Goal: Information Seeking & Learning: Learn about a topic

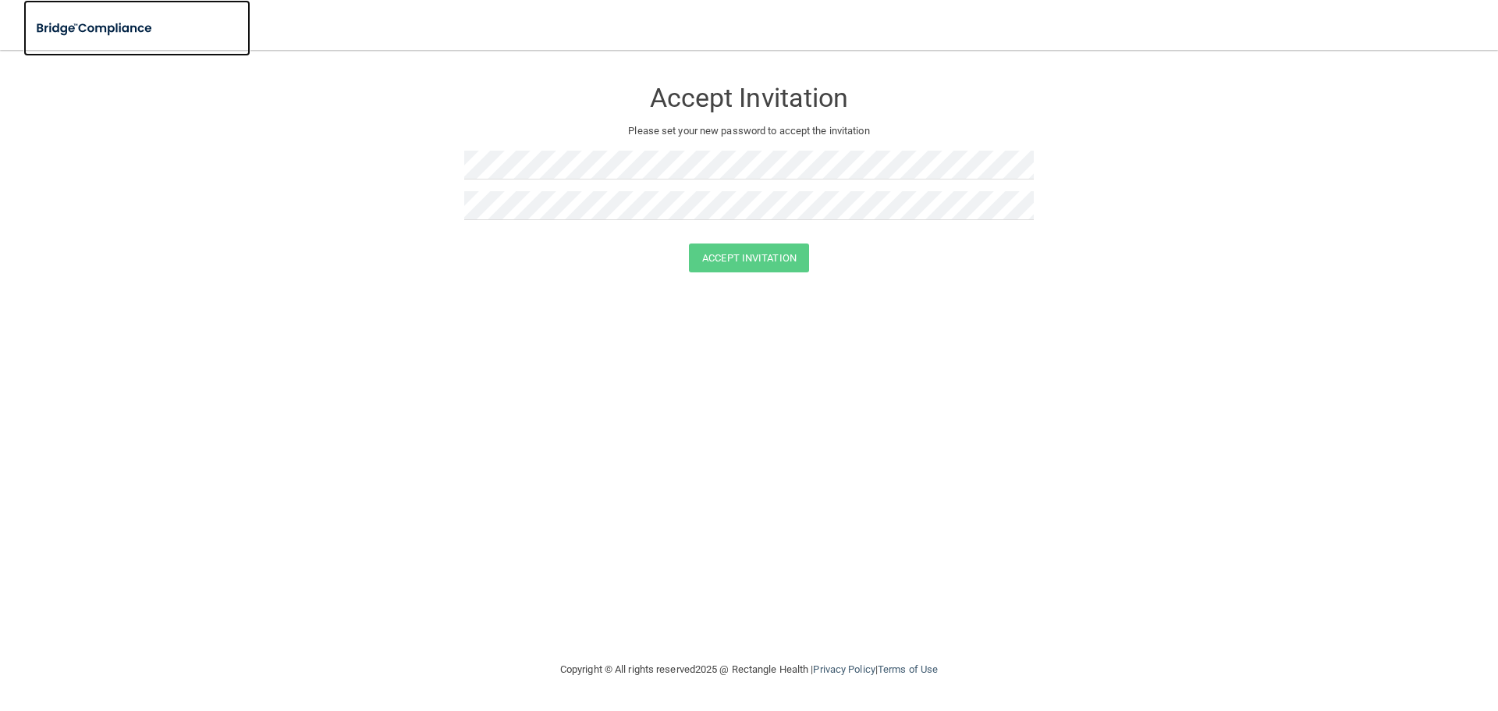
click at [94, 14] on img at bounding box center [95, 28] width 144 height 32
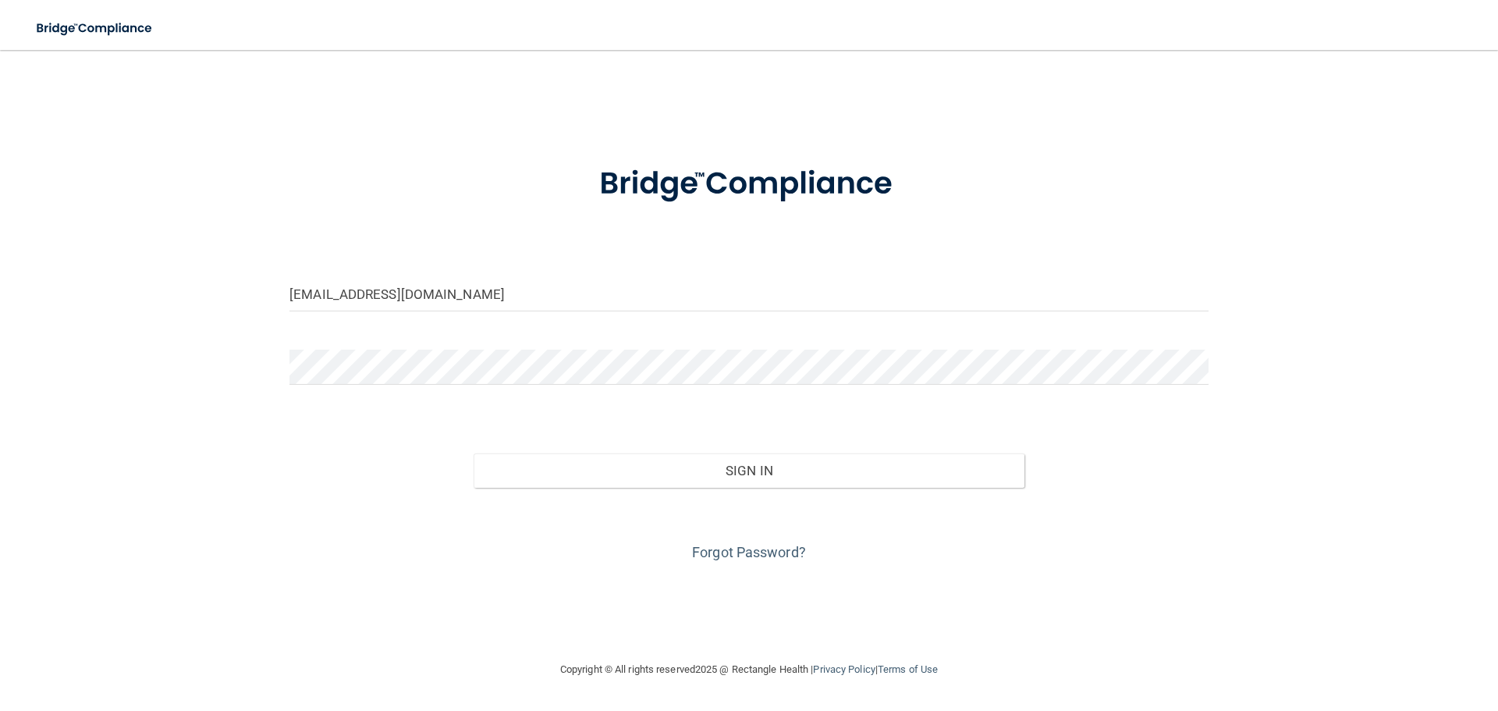
click at [104, 24] on img at bounding box center [95, 28] width 144 height 32
click at [650, 303] on input "serenity.bolby@yahoo.com" at bounding box center [748, 293] width 919 height 35
click at [651, 303] on input "serenity.bolby@yahoo.com" at bounding box center [748, 293] width 919 height 35
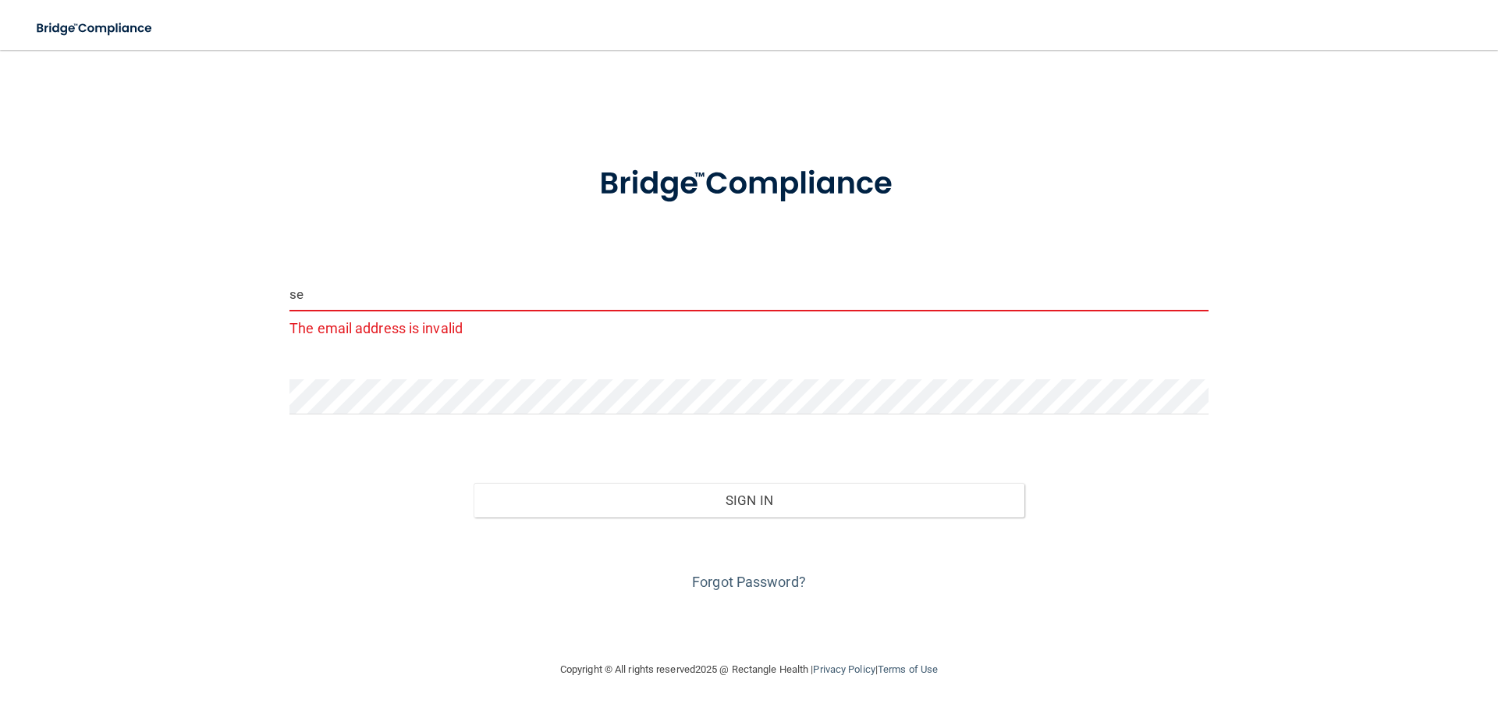
type input "s"
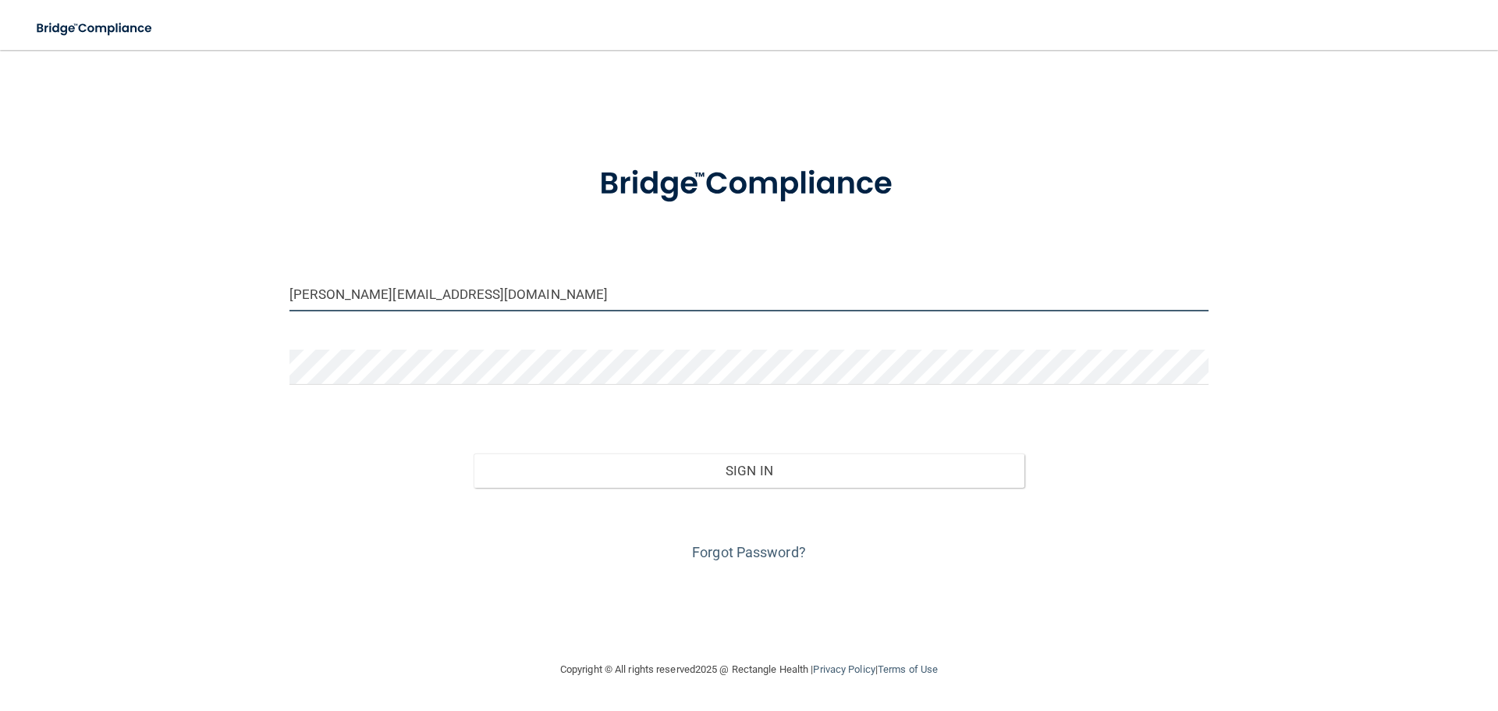
type input "[PERSON_NAME][EMAIL_ADDRESS][DOMAIN_NAME]"
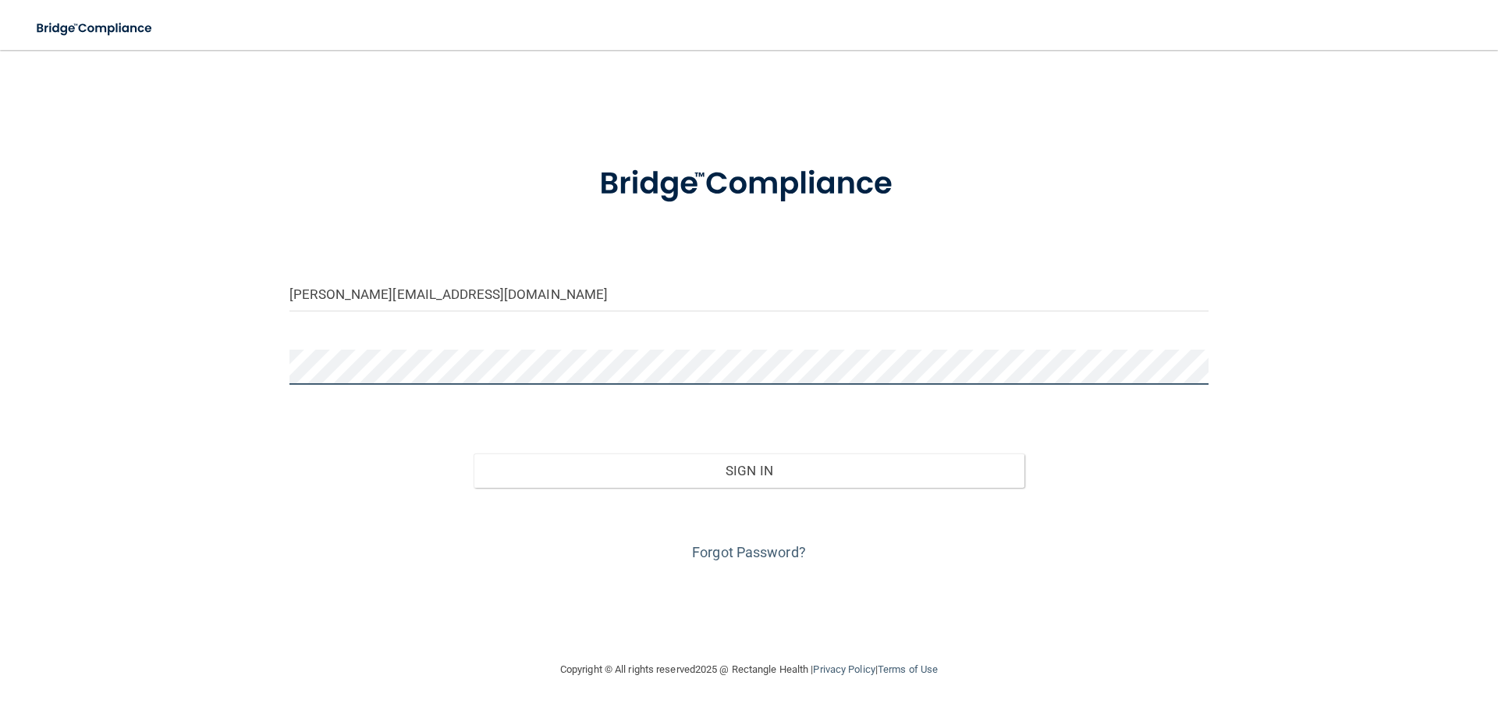
click at [474, 453] on button "Sign In" at bounding box center [750, 470] width 552 height 34
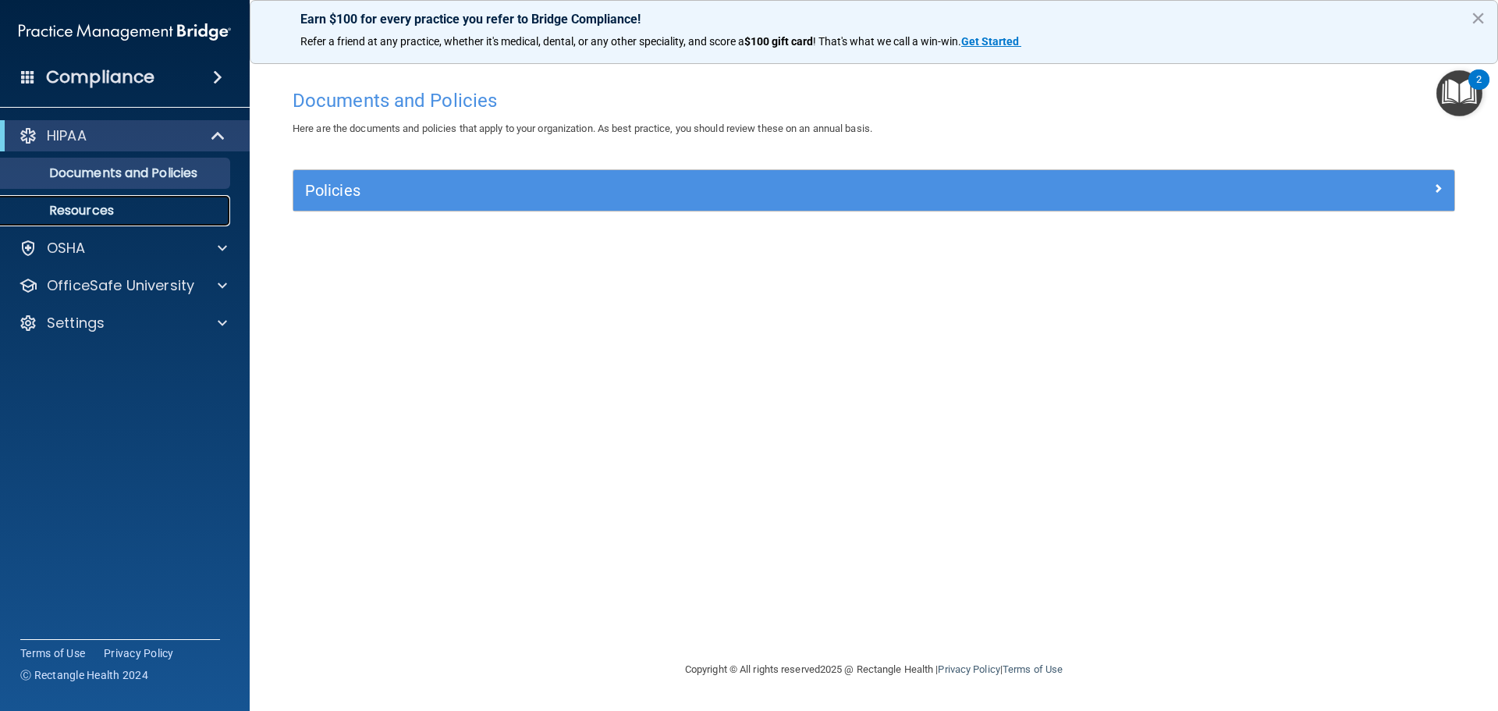
click at [162, 210] on p "Resources" at bounding box center [116, 211] width 213 height 16
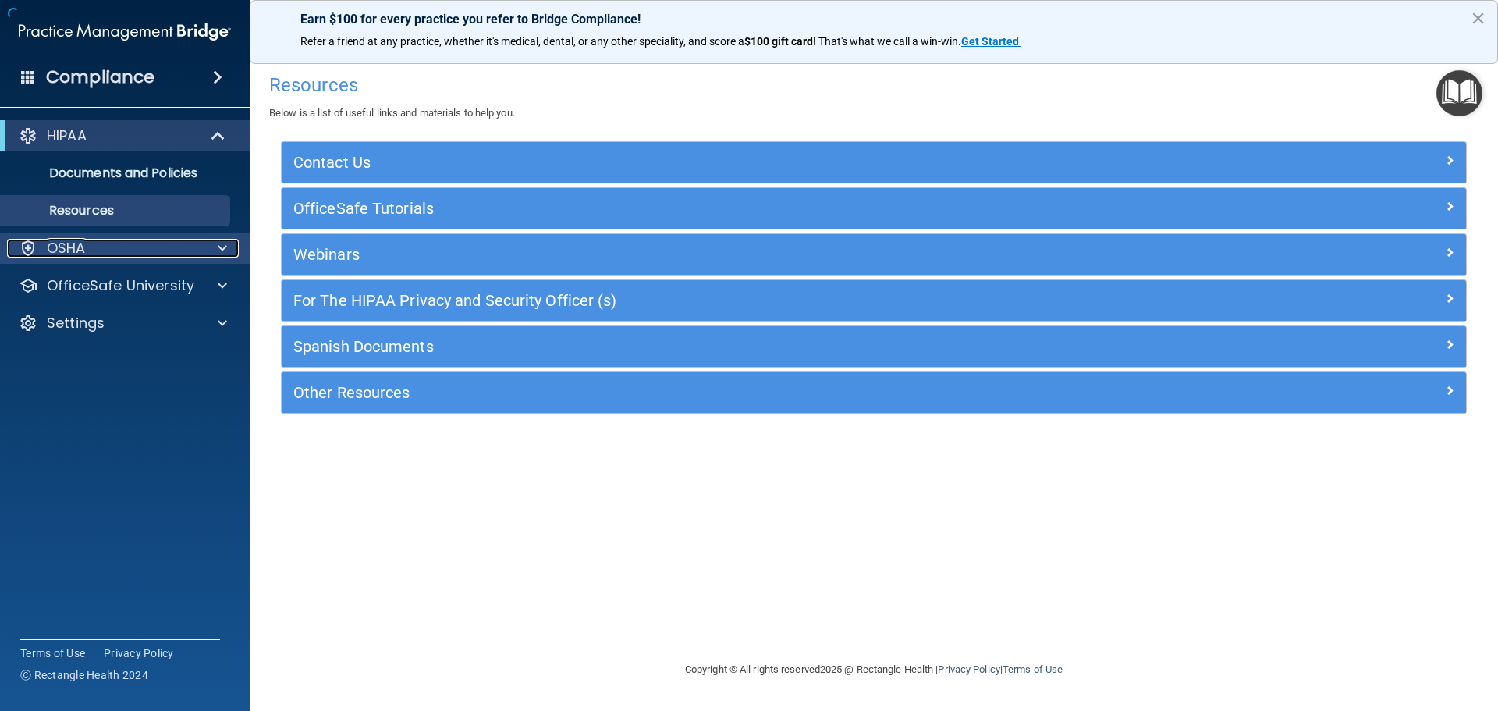
click at [178, 244] on div "OSHA" at bounding box center [103, 248] width 193 height 19
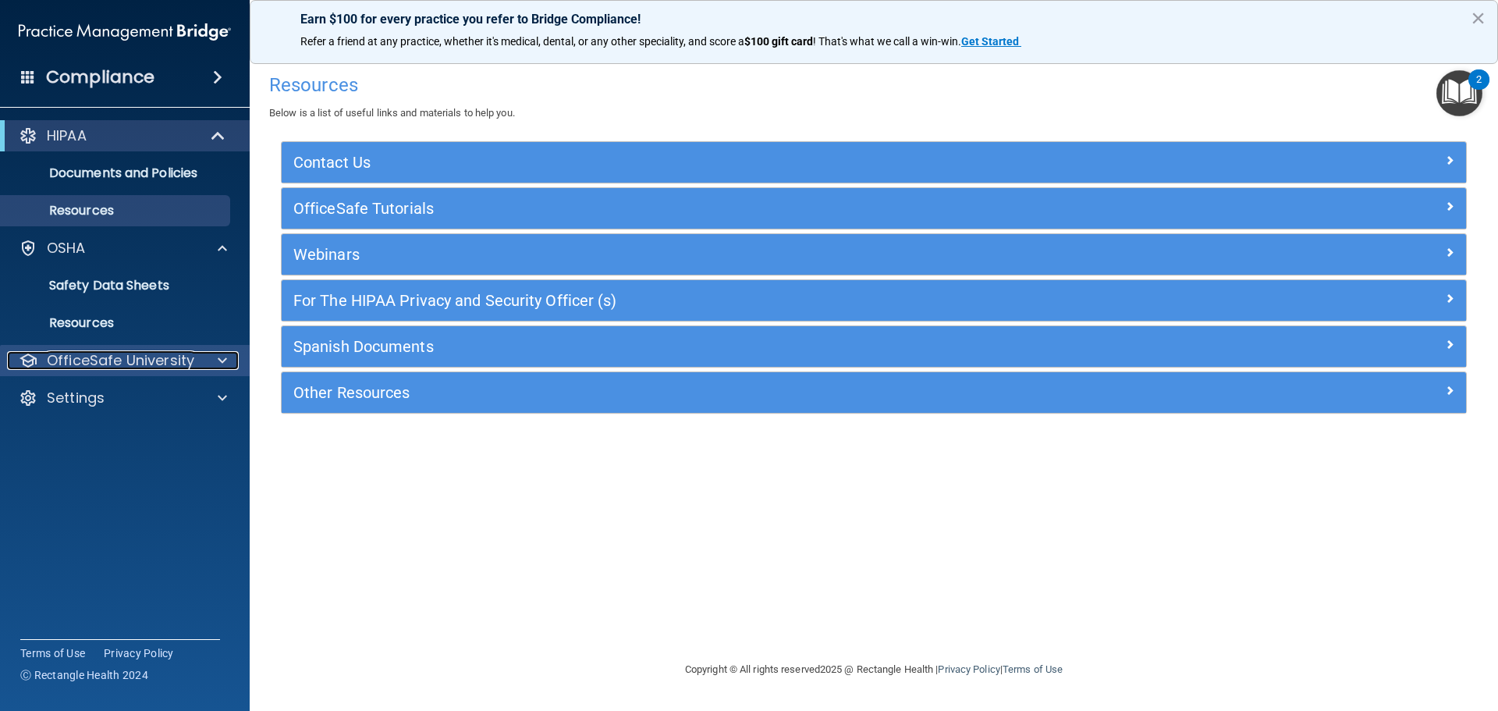
click at [197, 353] on div "OfficeSafe University" at bounding box center [103, 360] width 193 height 19
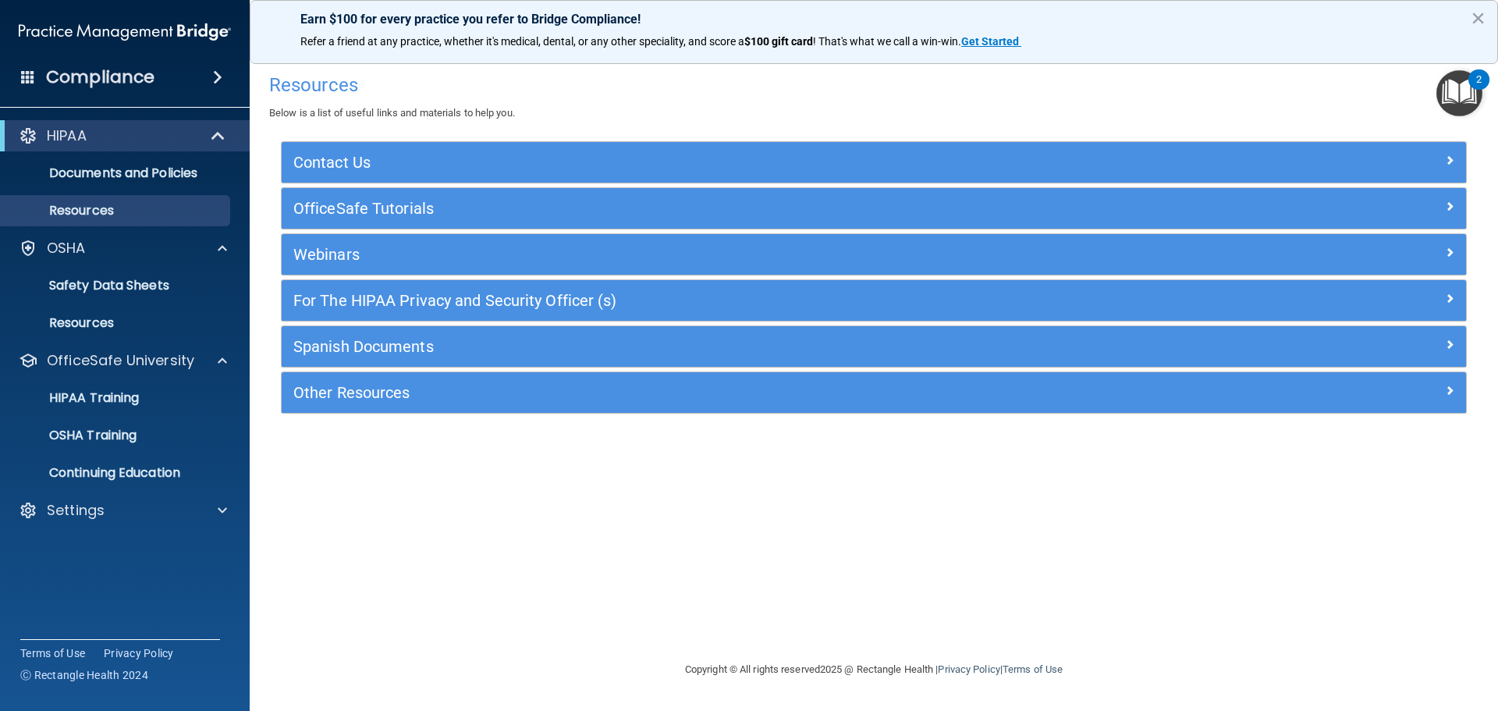
drag, startPoint x: 206, startPoint y: 78, endPoint x: 206, endPoint y: 69, distance: 8.6
click at [213, 74] on span at bounding box center [217, 77] width 9 height 19
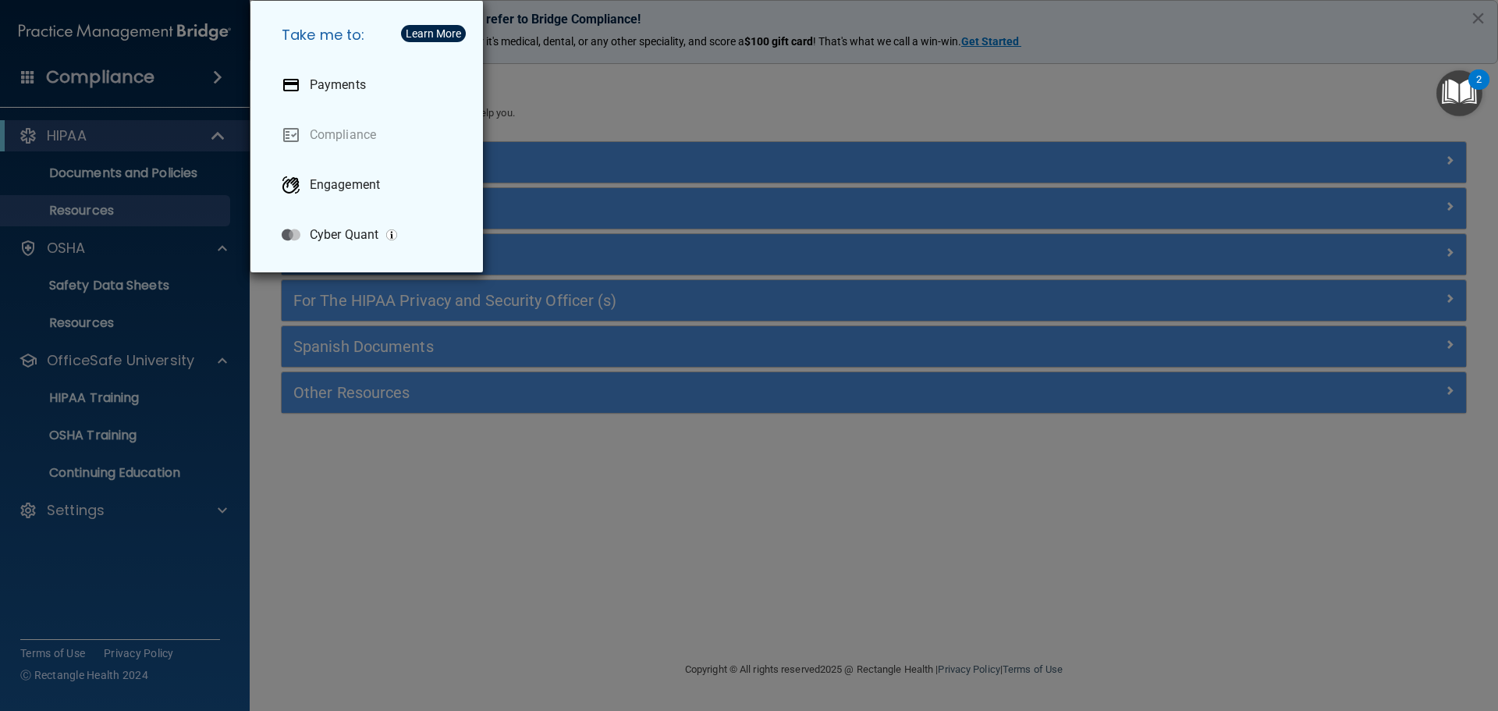
click at [210, 79] on div "Take me to: Payments Compliance Engagement Cyber Quant" at bounding box center [749, 355] width 1498 height 711
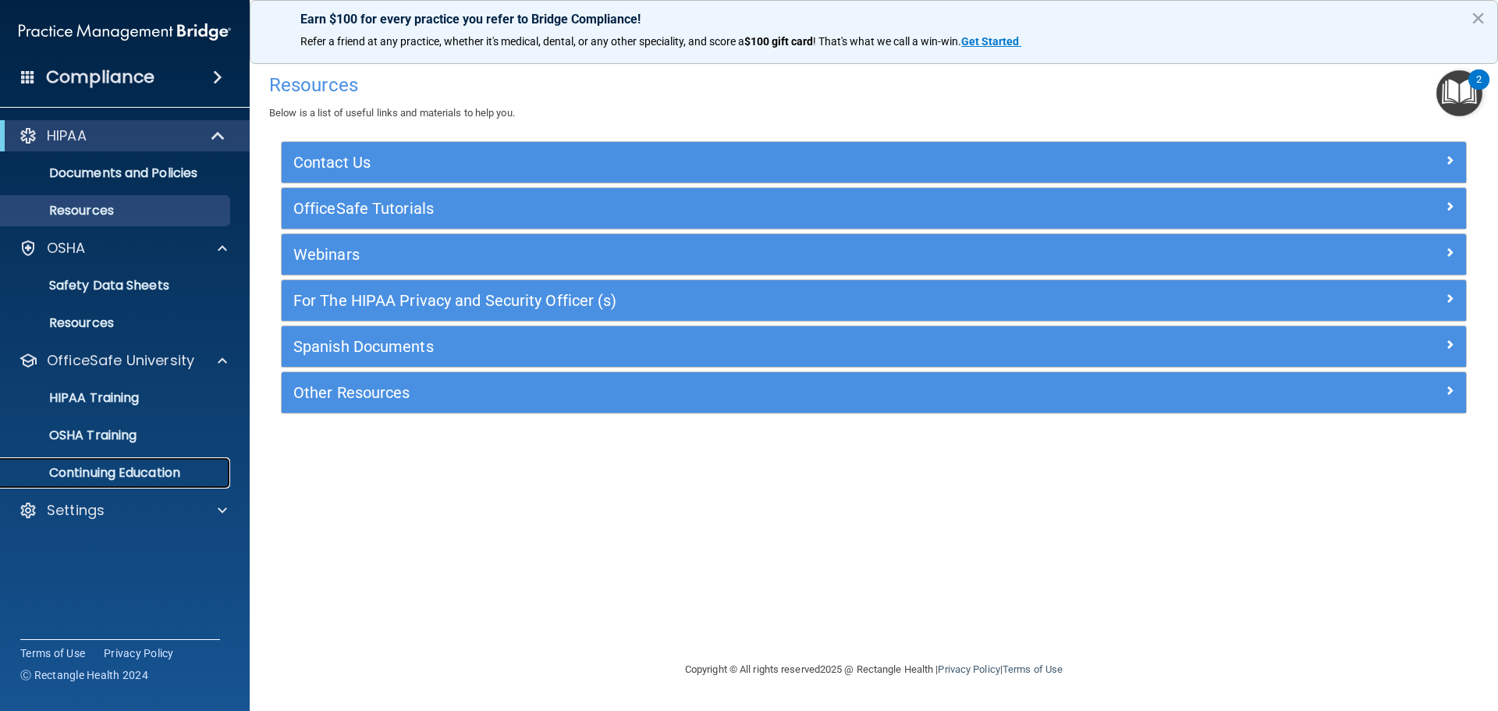
click at [161, 474] on p "Continuing Education" at bounding box center [116, 473] width 213 height 16
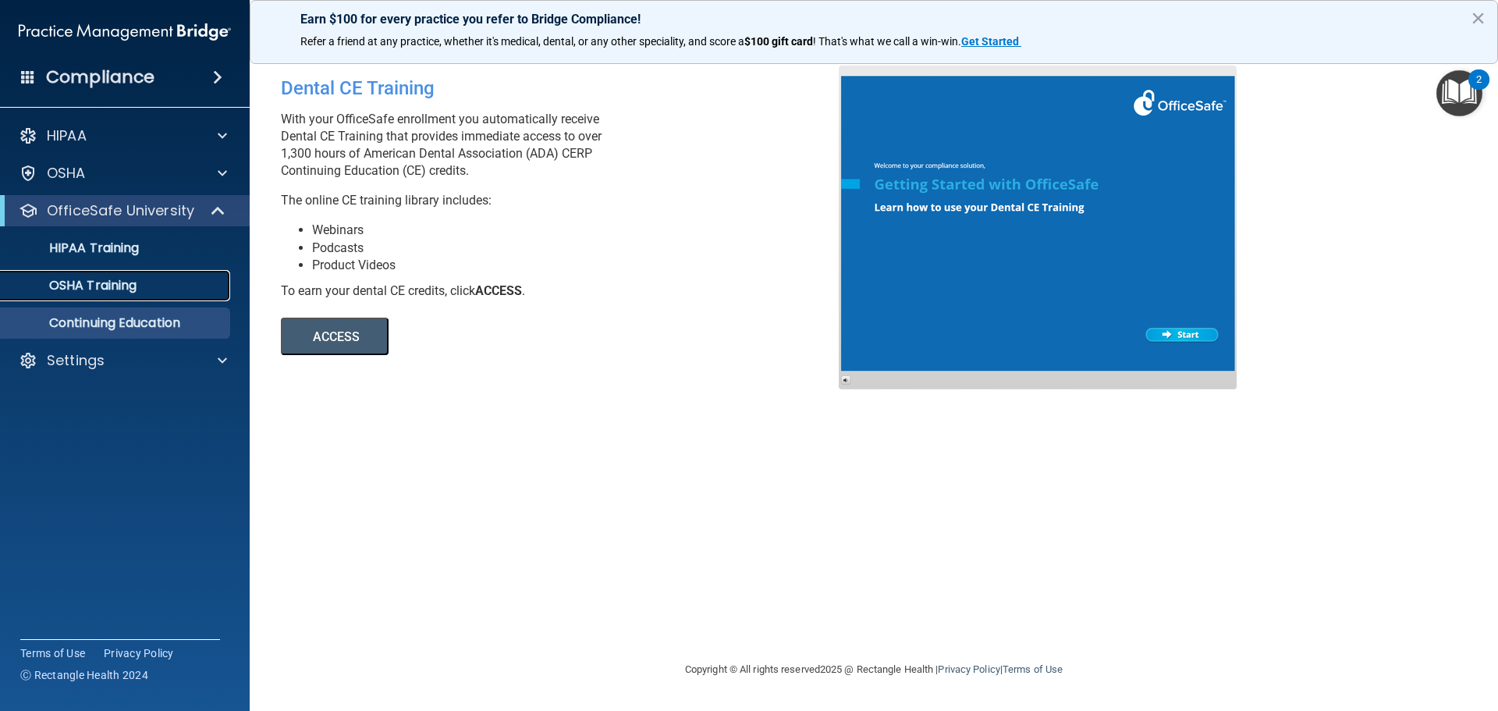
click at [136, 288] on p "OSHA Training" at bounding box center [73, 286] width 126 height 16
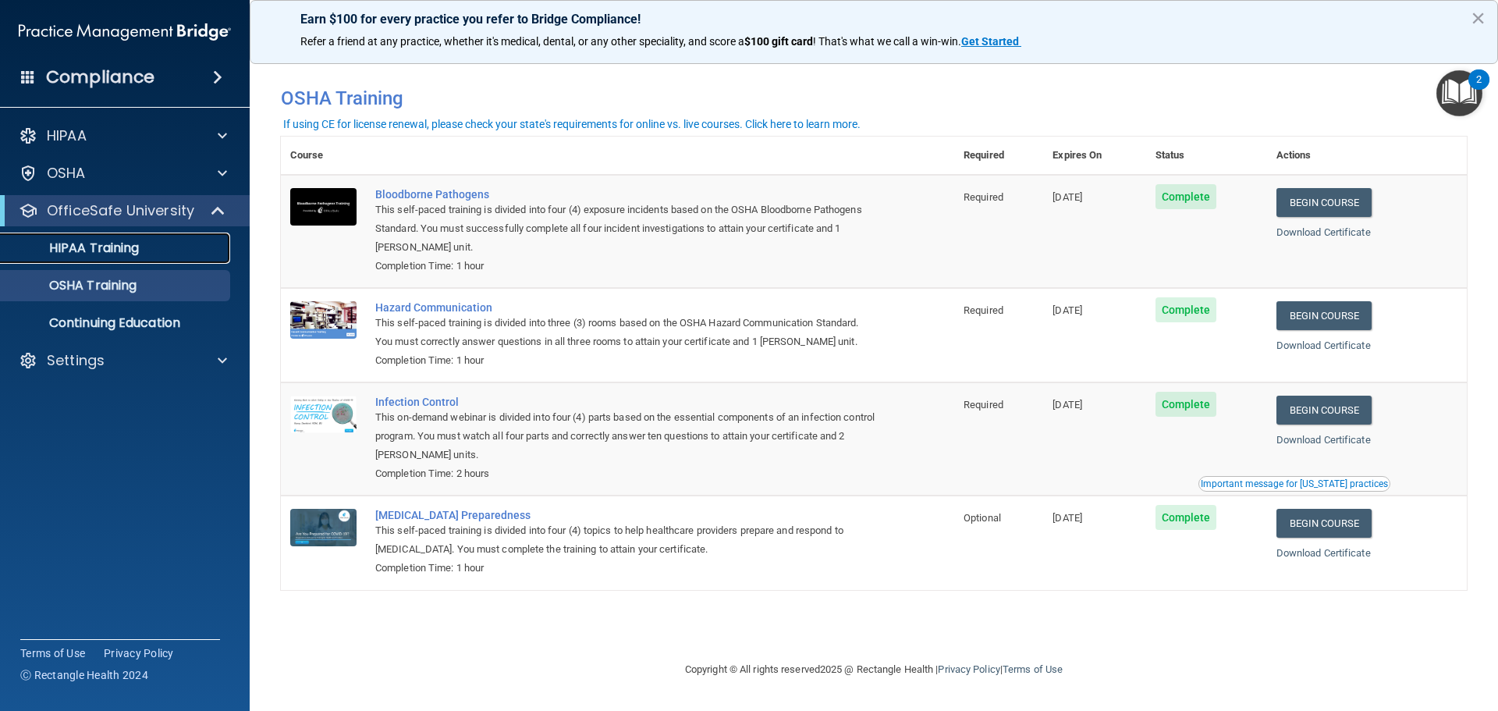
click at [140, 239] on link "HIPAA Training" at bounding box center [107, 247] width 246 height 31
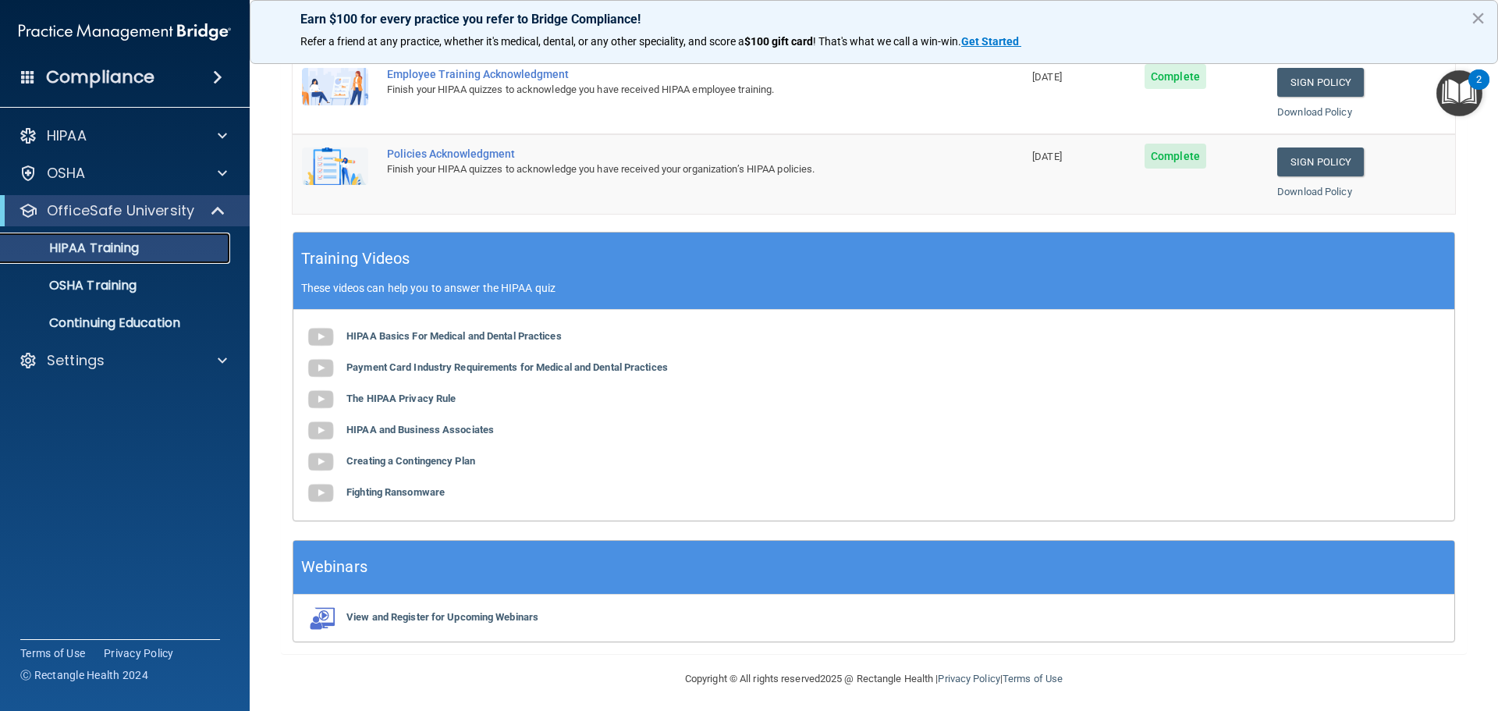
scroll to position [464, 0]
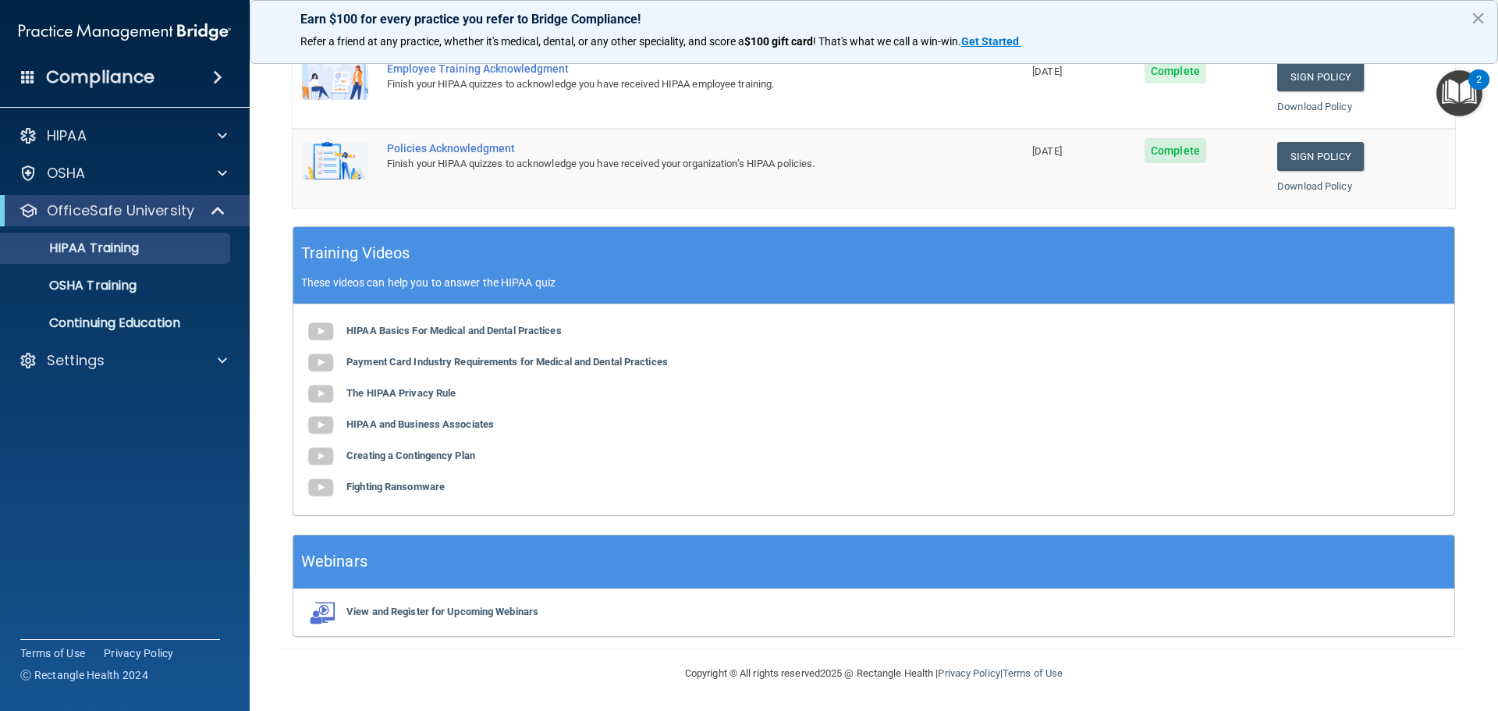
click at [213, 72] on span at bounding box center [217, 77] width 9 height 19
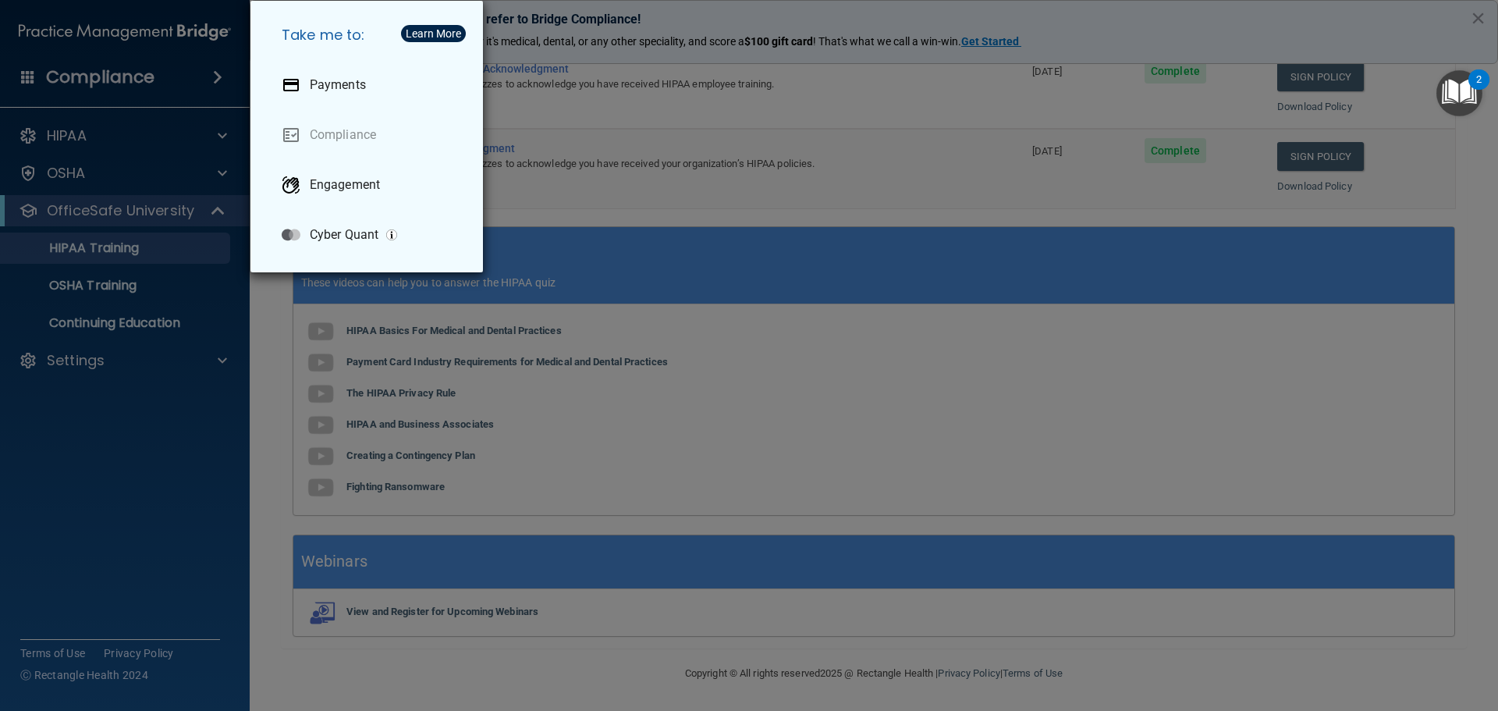
click at [209, 80] on div "Take me to: Payments Compliance Engagement Cyber Quant" at bounding box center [749, 355] width 1498 height 711
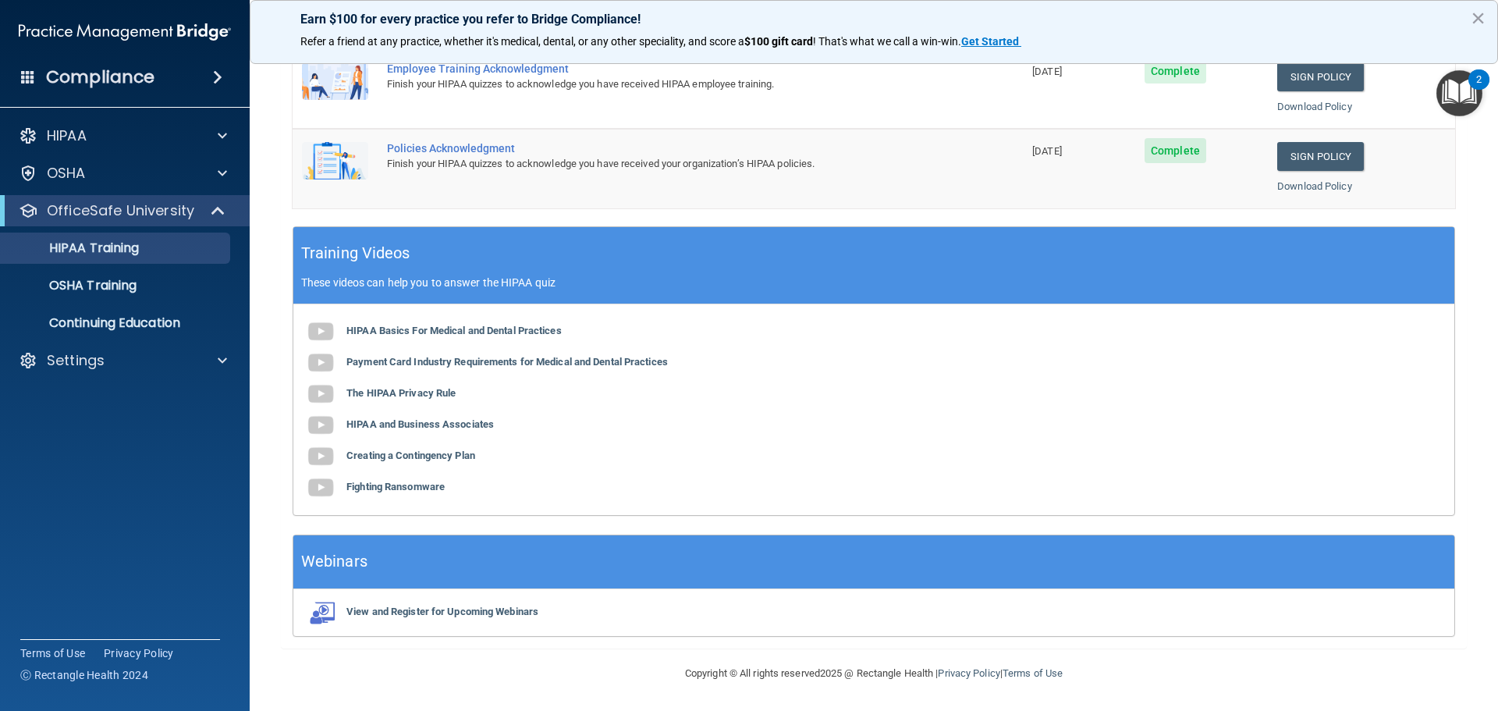
click at [98, 77] on h4 "Compliance" at bounding box center [100, 77] width 108 height 22
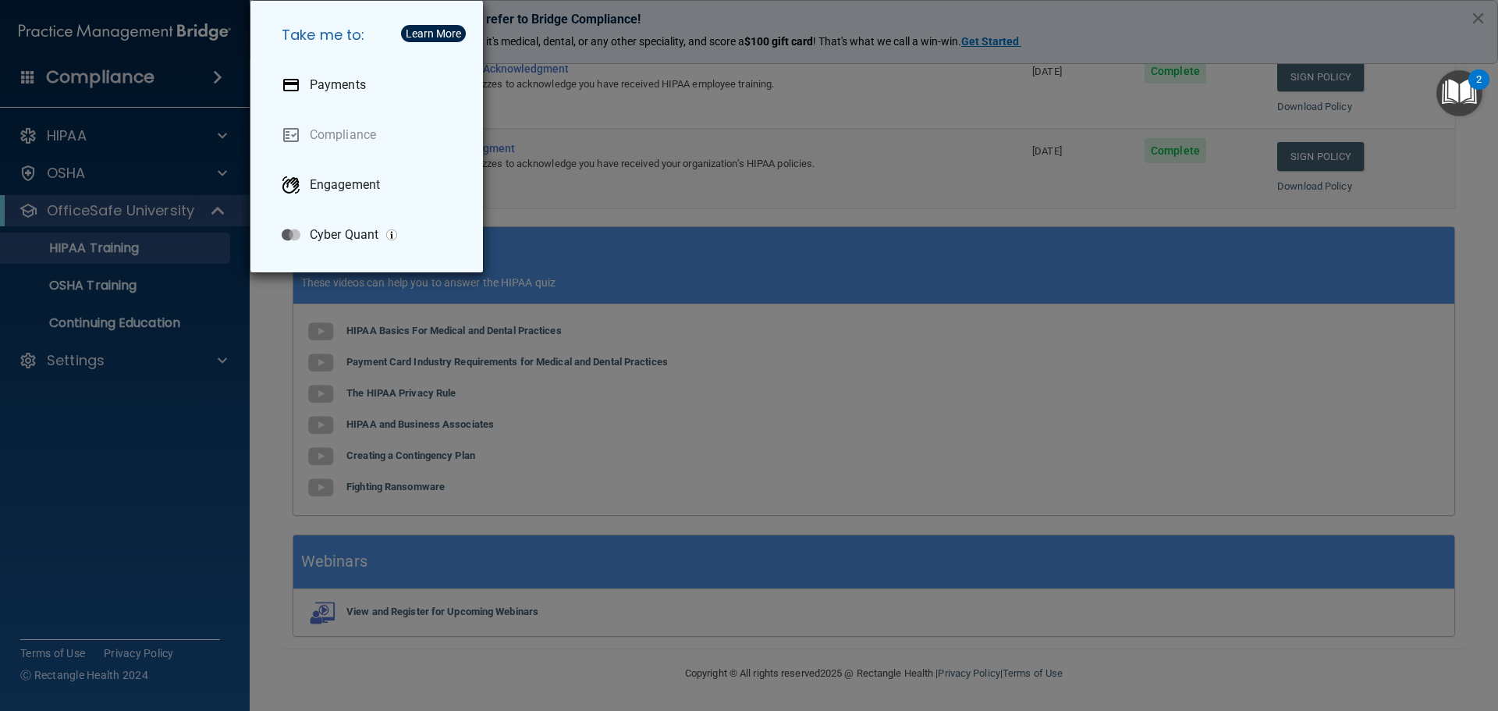
click at [169, 85] on div "Take me to: Payments Compliance Engagement Cyber Quant" at bounding box center [749, 355] width 1498 height 711
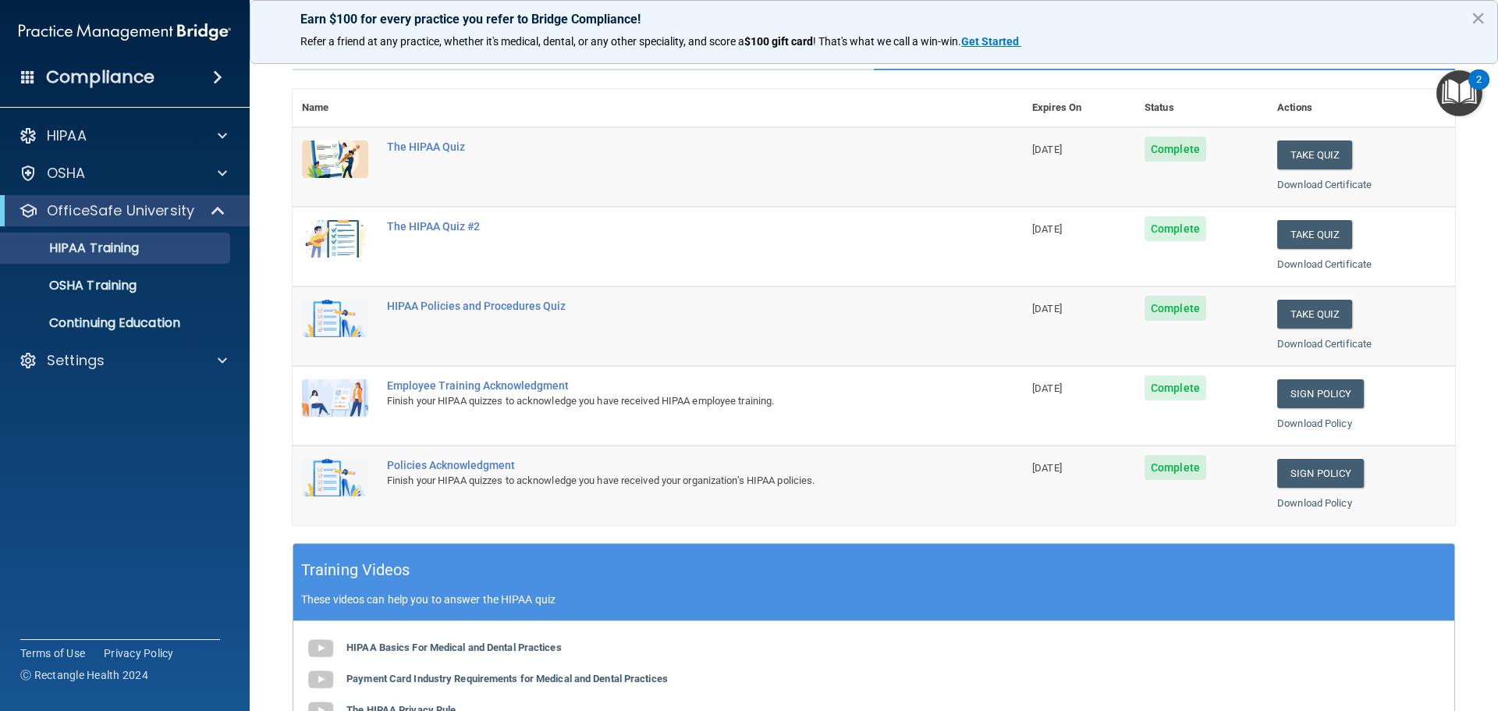
scroll to position [0, 0]
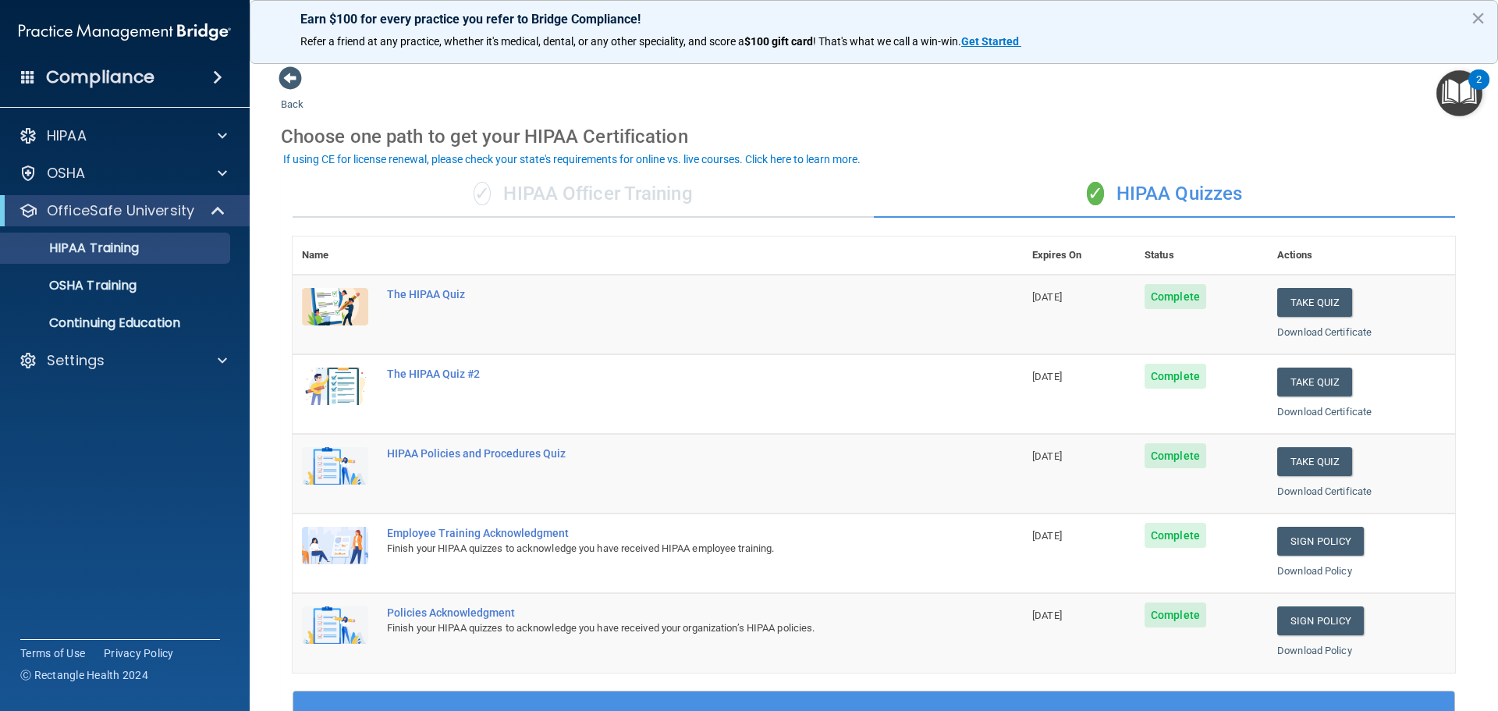
click at [1459, 101] on img "Open Resource Center, 2 new notifications" at bounding box center [1459, 93] width 46 height 46
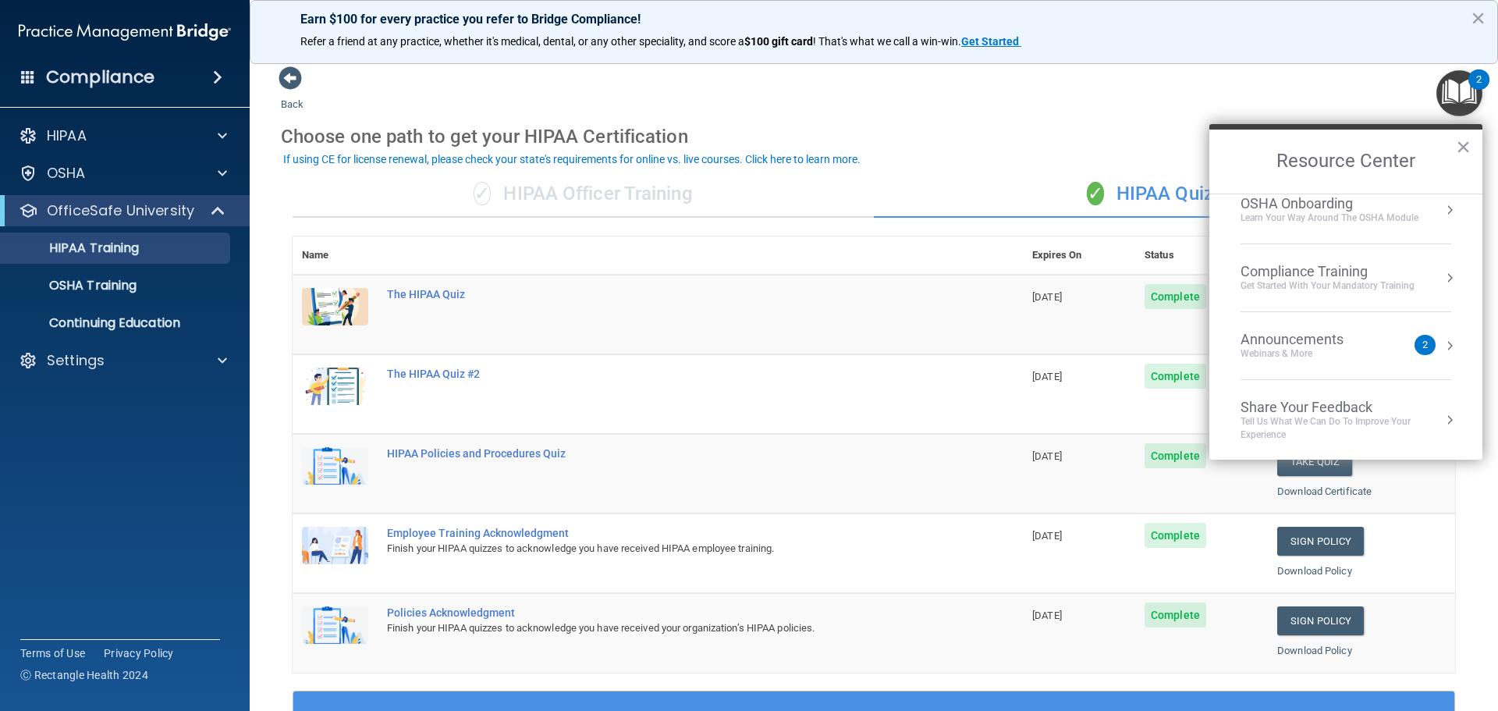
scroll to position [87, 0]
click at [1464, 148] on button "×" at bounding box center [1463, 146] width 15 height 25
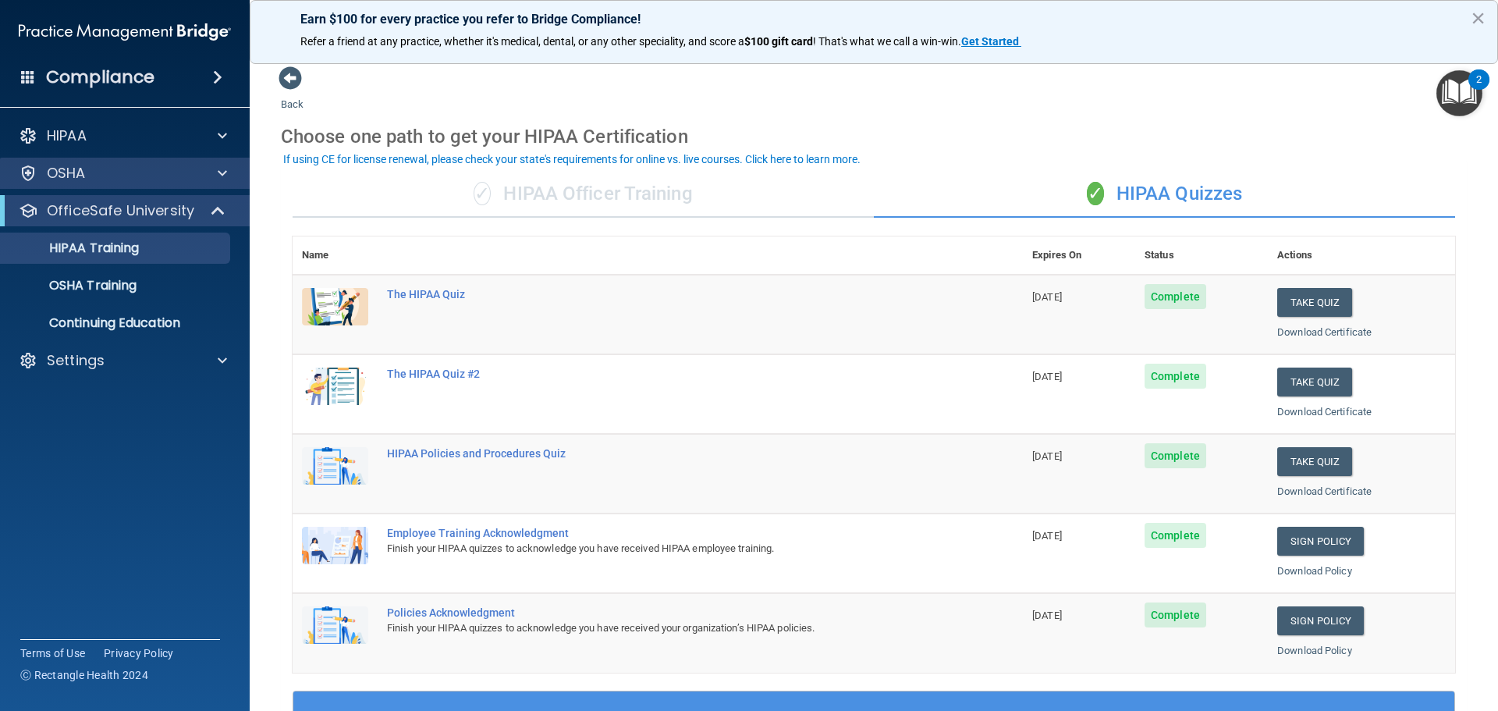
click at [137, 187] on div "OSHA" at bounding box center [125, 173] width 250 height 31
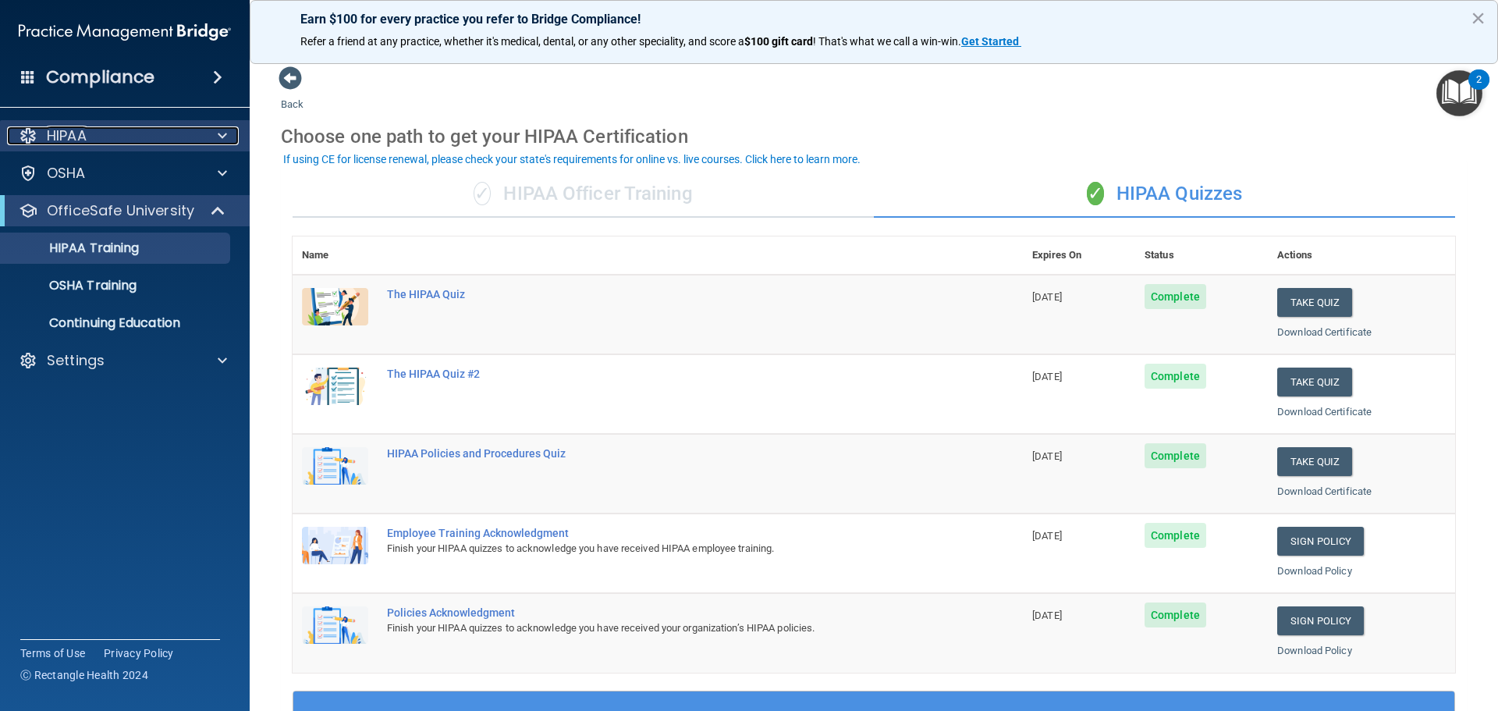
click at [151, 137] on div "HIPAA" at bounding box center [103, 135] width 193 height 19
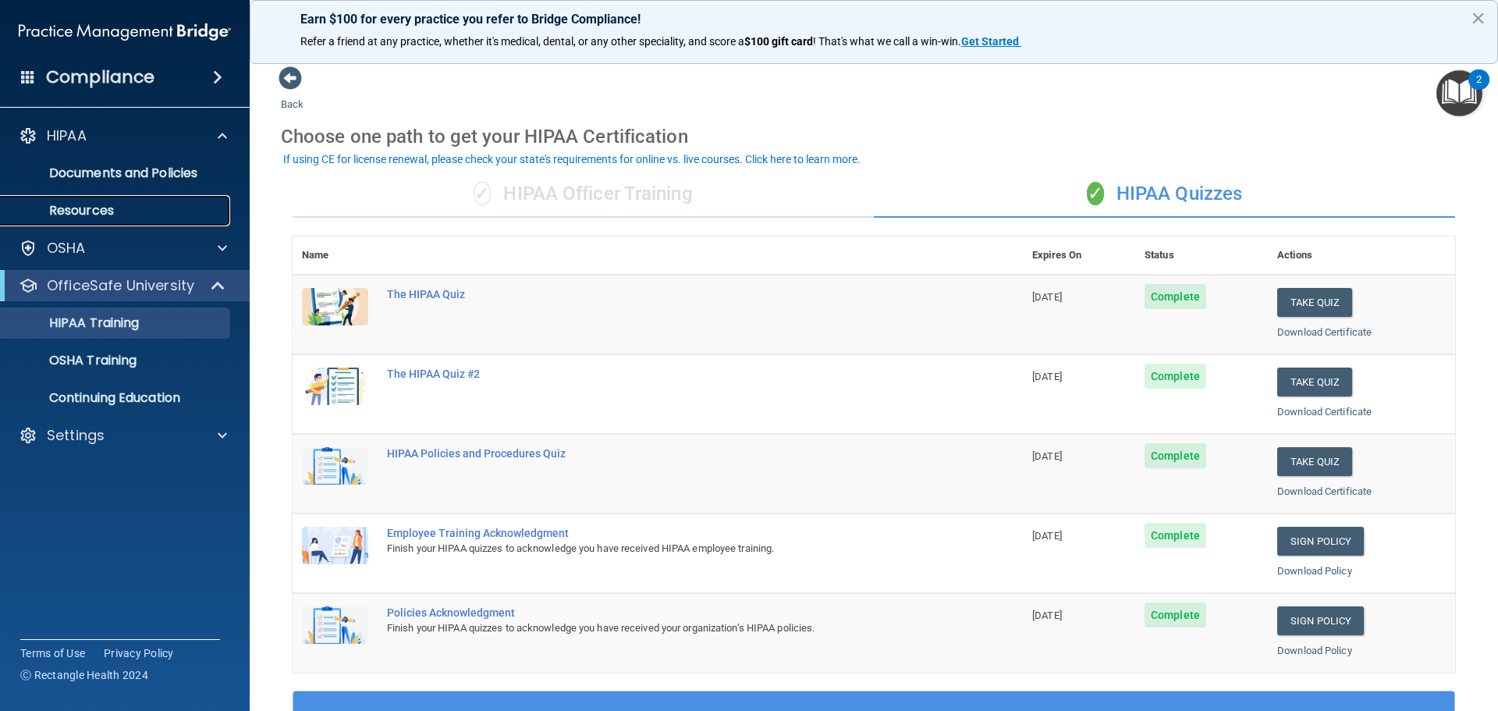
click at [157, 211] on p "Resources" at bounding box center [116, 211] width 213 height 16
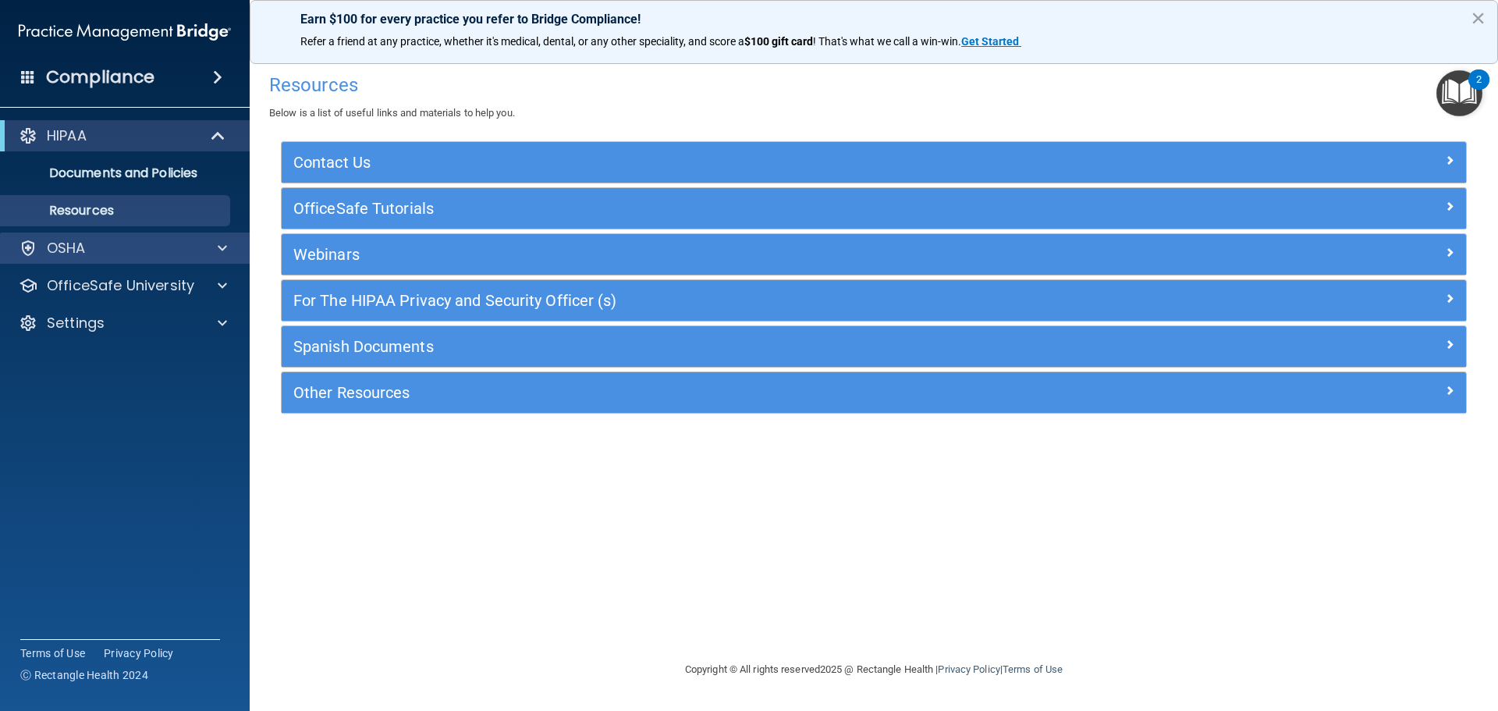
click at [196, 238] on div "OSHA" at bounding box center [125, 247] width 250 height 31
click at [214, 248] on div at bounding box center [219, 248] width 39 height 19
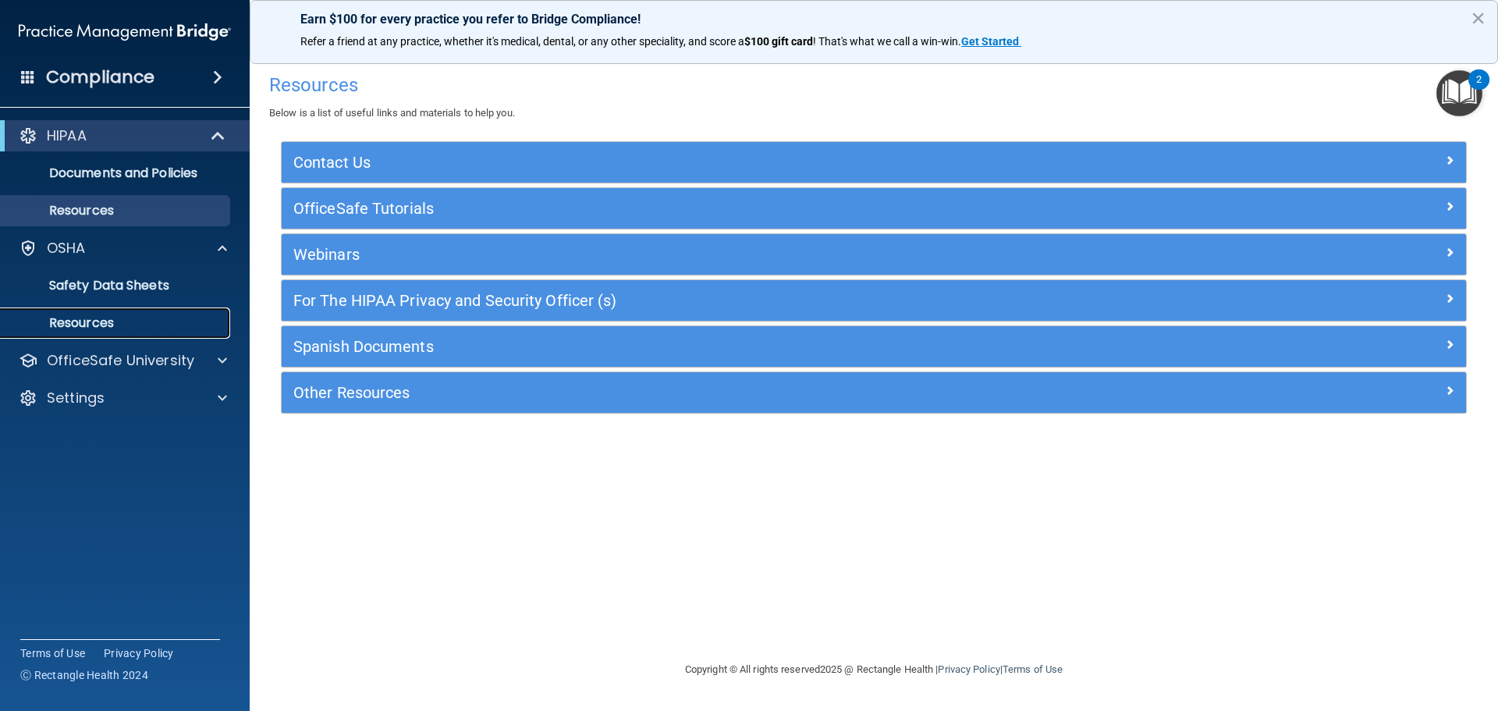
click at [179, 317] on p "Resources" at bounding box center [116, 323] width 213 height 16
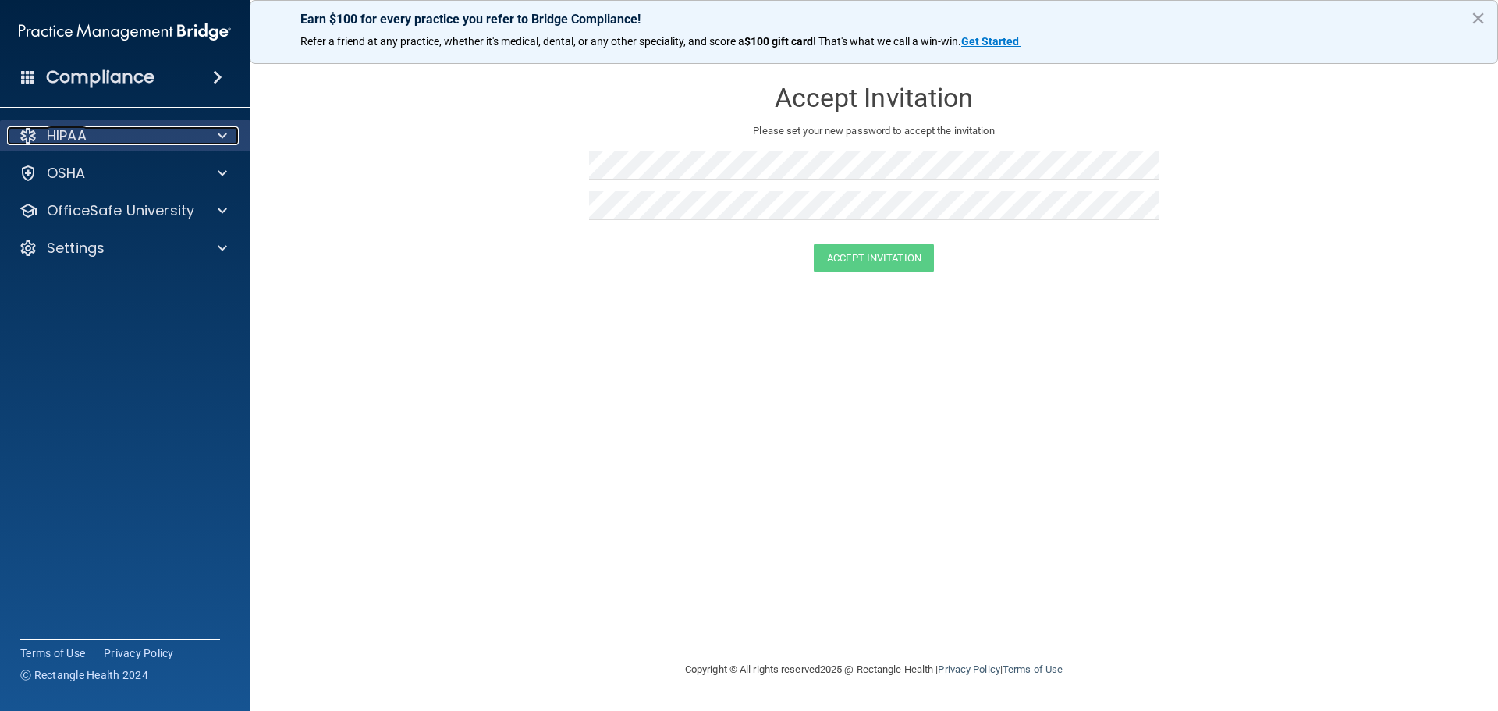
click at [121, 138] on div "HIPAA" at bounding box center [103, 135] width 193 height 19
